Goal: Register for event/course

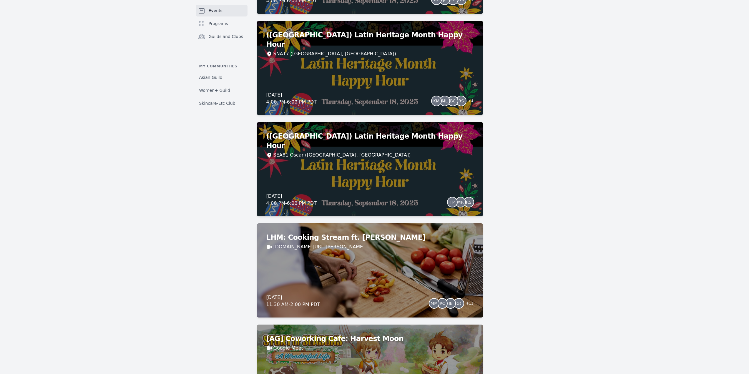
scroll to position [559, 0]
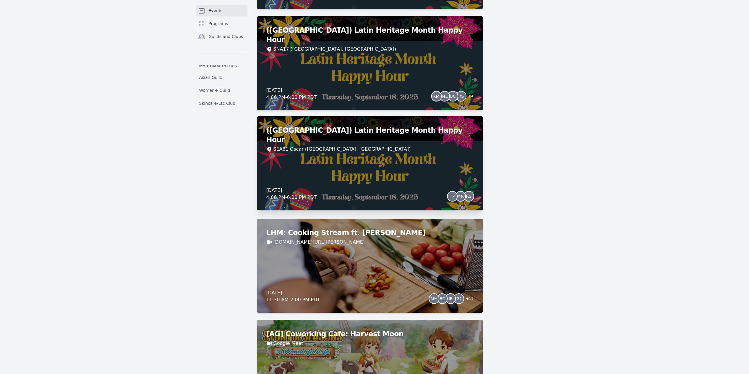
click at [380, 188] on div "([GEOGRAPHIC_DATA]) Latin Heritage Month Happy Hour SEA81 Oscar ([GEOGRAPHIC_DA…" at bounding box center [370, 163] width 226 height 94
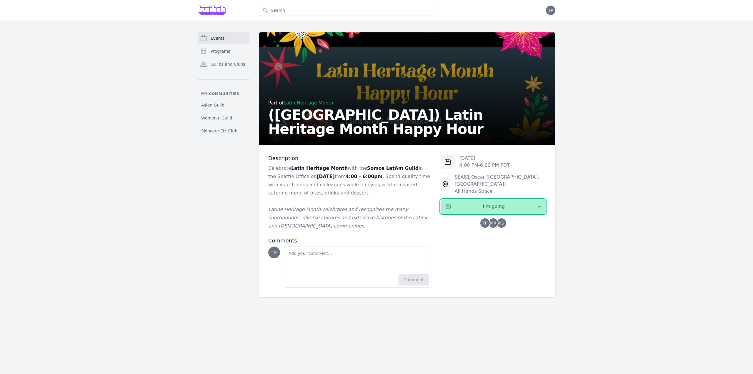
click at [542, 209] on icon "button" at bounding box center [540, 207] width 6 height 6
click at [526, 238] on link "Maybe" at bounding box center [493, 233] width 105 height 11
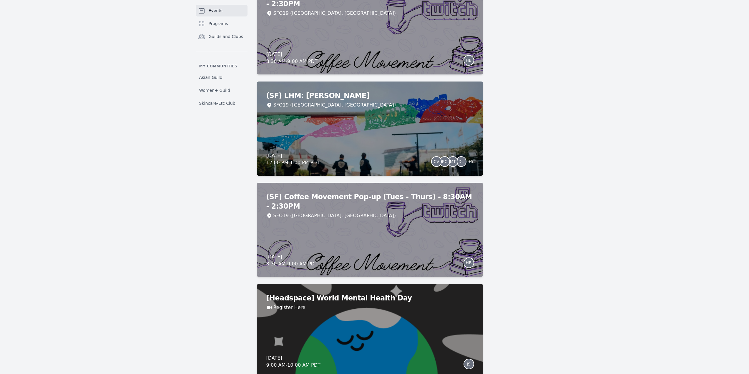
scroll to position [2227, 0]
